Goal: Task Accomplishment & Management: Use online tool/utility

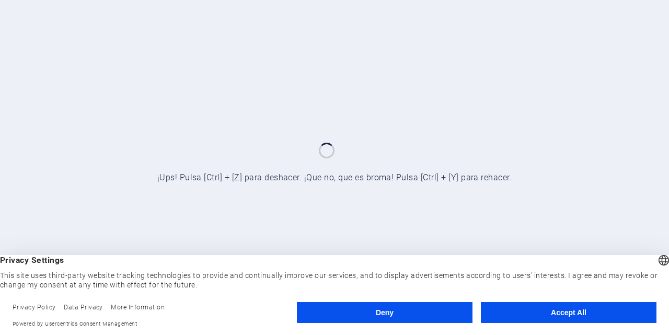
click at [581, 310] on button "Accept All" at bounding box center [569, 312] width 176 height 21
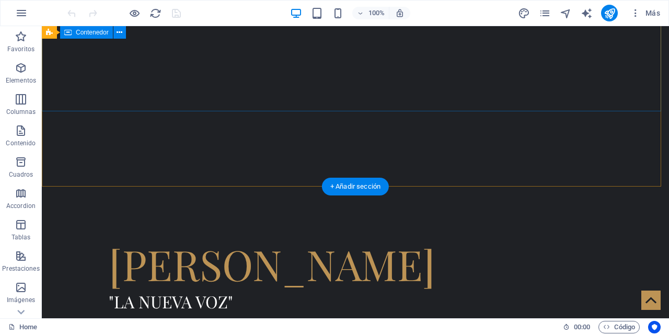
scroll to position [157, 0]
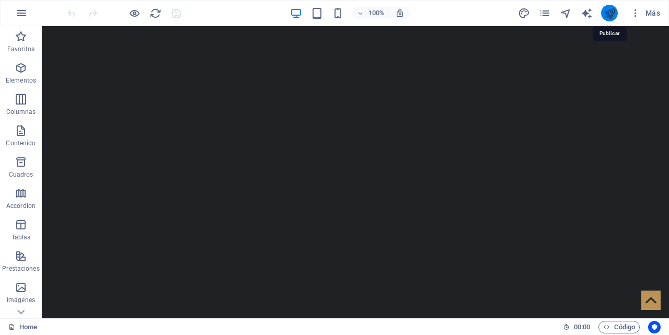
drag, startPoint x: 604, startPoint y: 10, endPoint x: 547, endPoint y: 11, distance: 57.0
click at [604, 10] on icon "publish" at bounding box center [610, 13] width 12 height 12
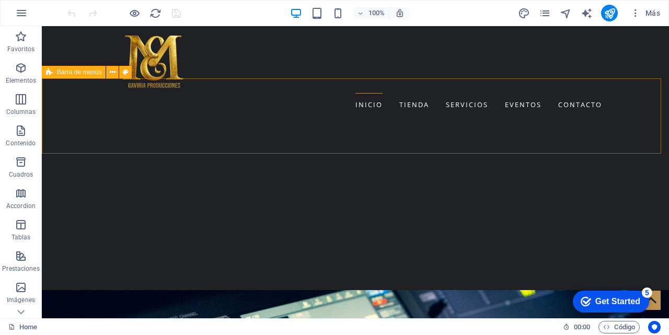
scroll to position [1443, 0]
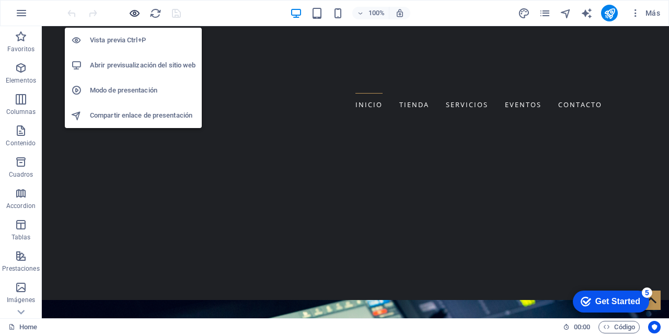
click at [138, 14] on icon "button" at bounding box center [135, 13] width 12 height 12
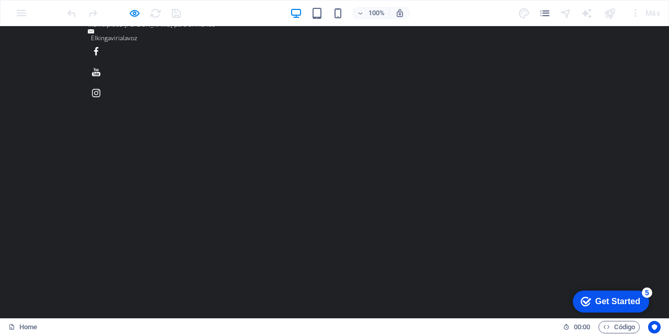
scroll to position [157, 0]
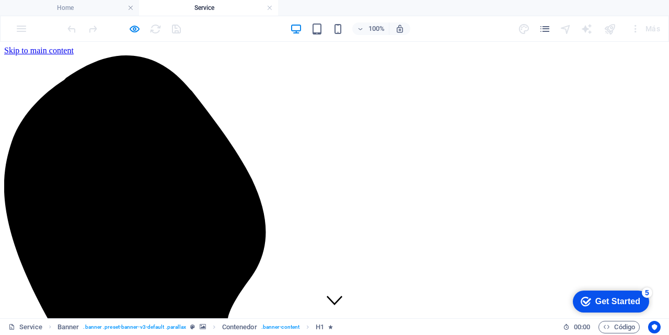
scroll to position [0, 0]
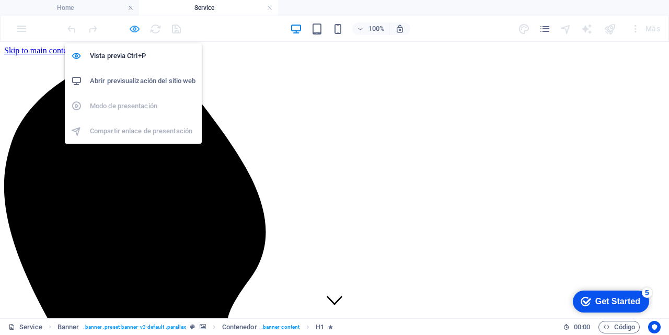
click at [132, 27] on icon "button" at bounding box center [135, 29] width 12 height 12
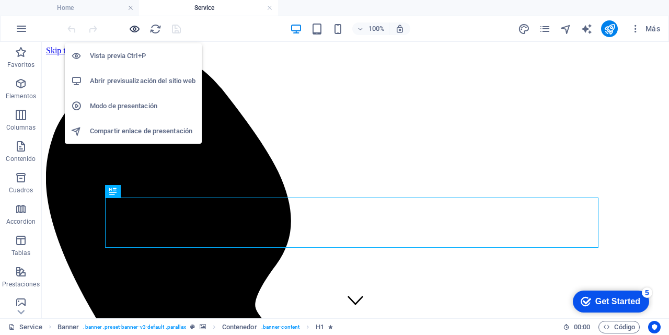
click at [136, 31] on icon "button" at bounding box center [135, 29] width 12 height 12
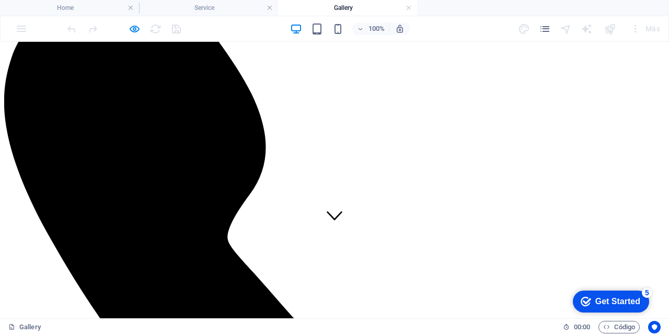
scroll to position [52, 0]
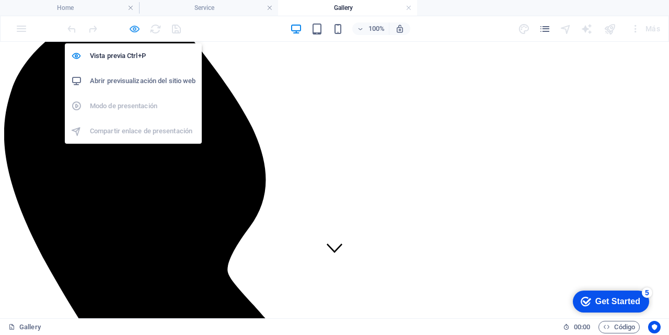
click at [130, 26] on icon "button" at bounding box center [135, 29] width 12 height 12
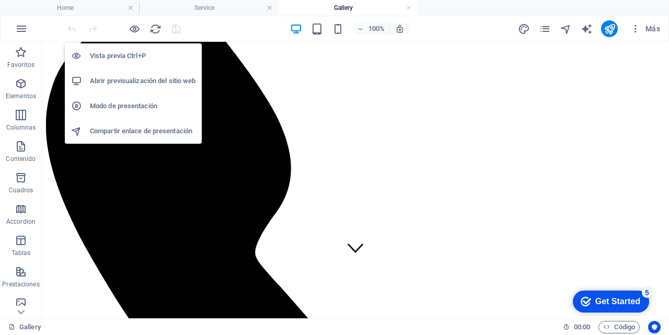
click at [129, 50] on h6 "Vista previa Ctrl+P" at bounding box center [143, 56] width 106 height 13
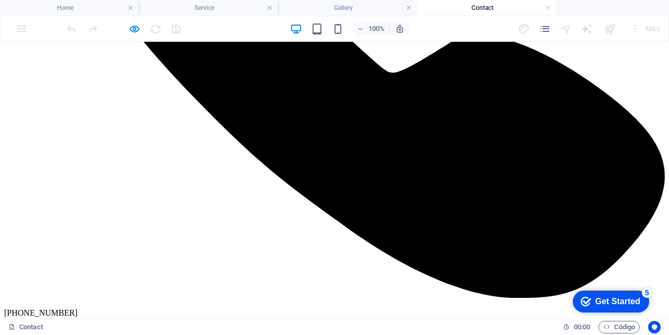
scroll to position [366, 0]
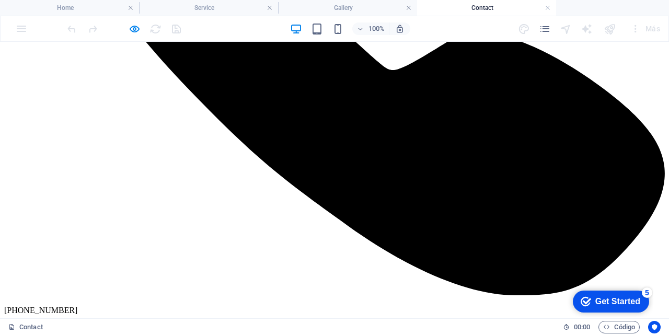
scroll to position [470, 0]
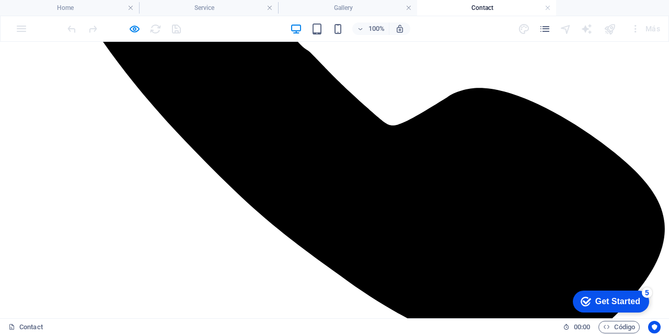
scroll to position [366, 0]
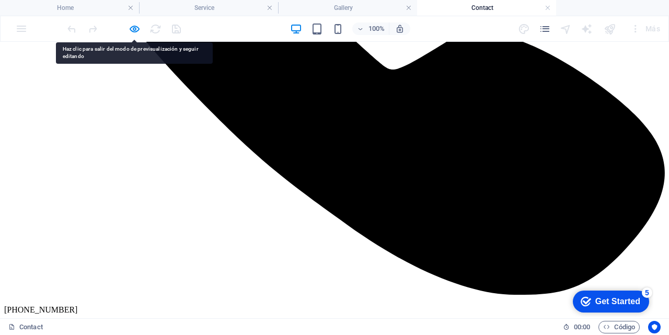
scroll to position [470, 0]
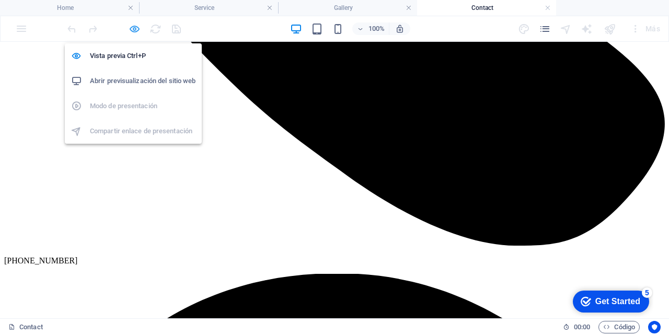
click at [134, 33] on icon "button" at bounding box center [135, 29] width 12 height 12
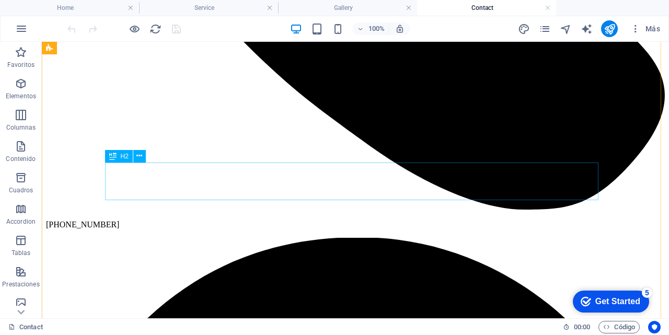
scroll to position [418, 0]
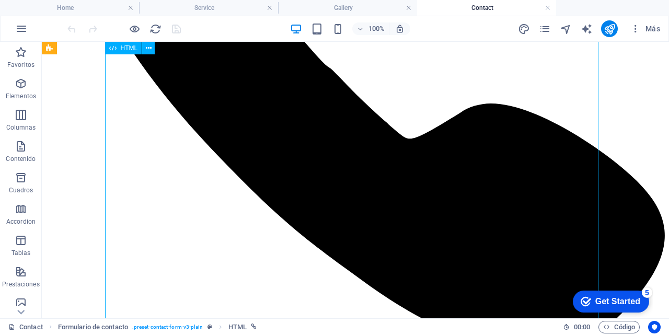
scroll to position [261, 0]
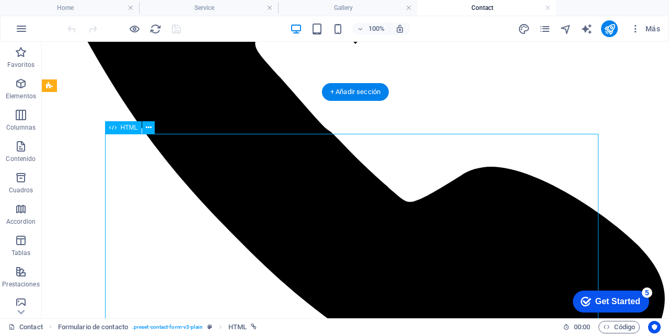
drag, startPoint x: 423, startPoint y: 237, endPoint x: 465, endPoint y: 279, distance: 58.8
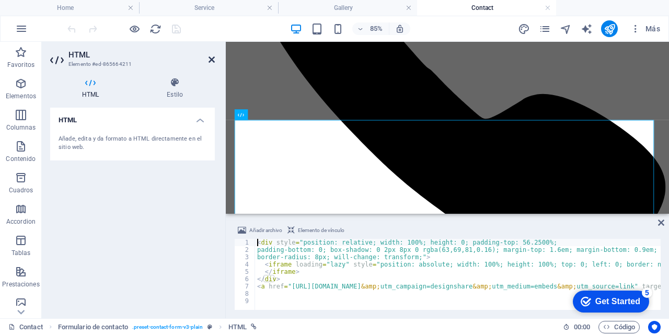
click at [213, 59] on icon at bounding box center [212, 59] width 6 height 8
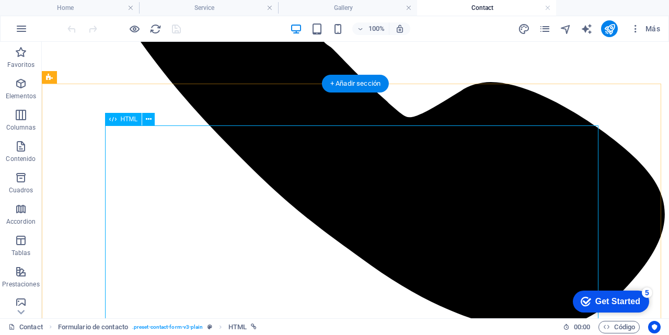
scroll to position [418, 0]
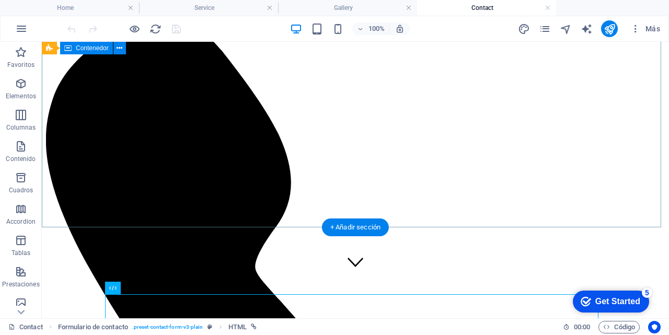
scroll to position [0, 0]
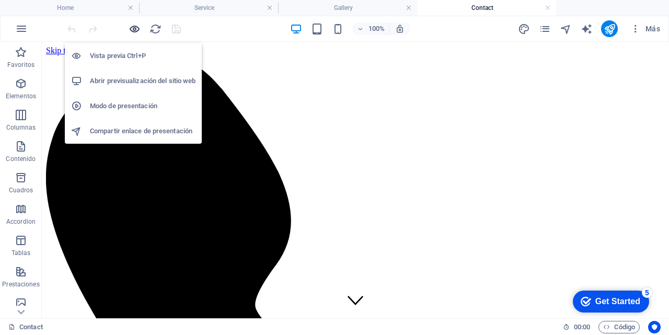
click at [136, 25] on icon "button" at bounding box center [135, 29] width 12 height 12
